Goal: Information Seeking & Learning: Learn about a topic

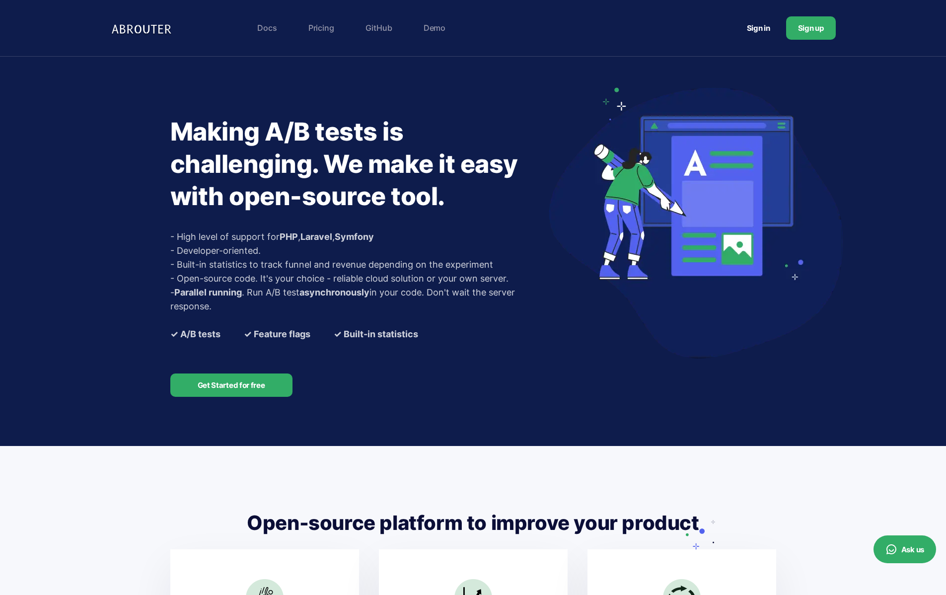
drag, startPoint x: 294, startPoint y: 22, endPoint x: 306, endPoint y: 22, distance: 12.4
click at [300, 22] on div "Docs Pricing GitHub Demo" at bounding box center [418, 28] width 614 height 20
click at [311, 22] on link "Pricing" at bounding box center [321, 28] width 36 height 20
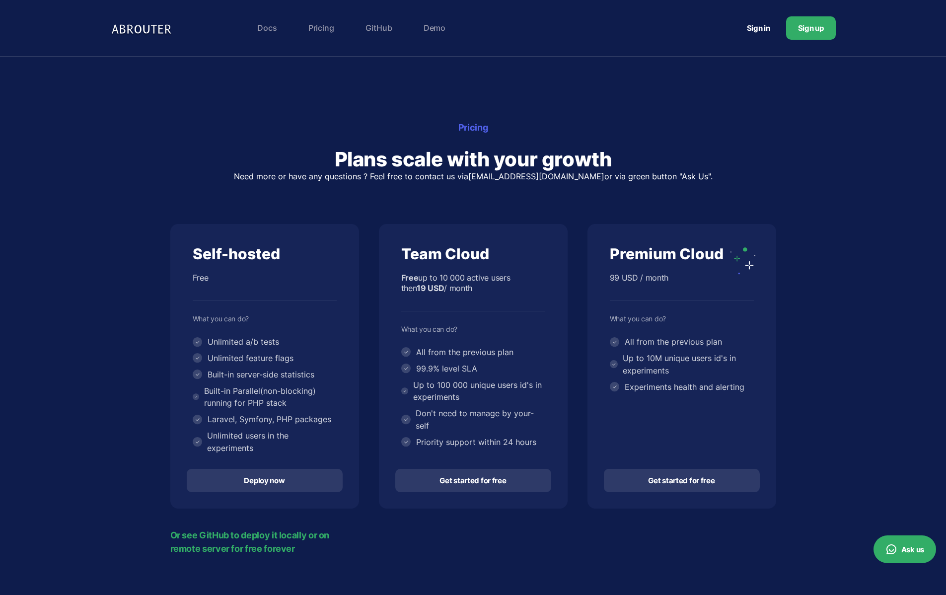
click at [443, 20] on link "Demo" at bounding box center [434, 28] width 32 height 20
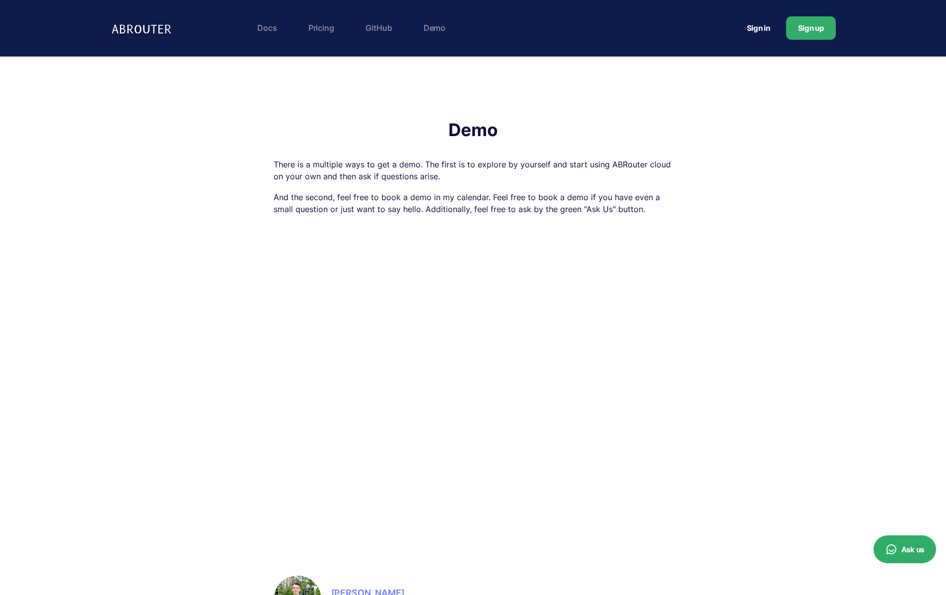
click at [374, 25] on link "GitHub" at bounding box center [378, 28] width 37 height 20
